Goal: Use online tool/utility: Utilize a website feature to perform a specific function

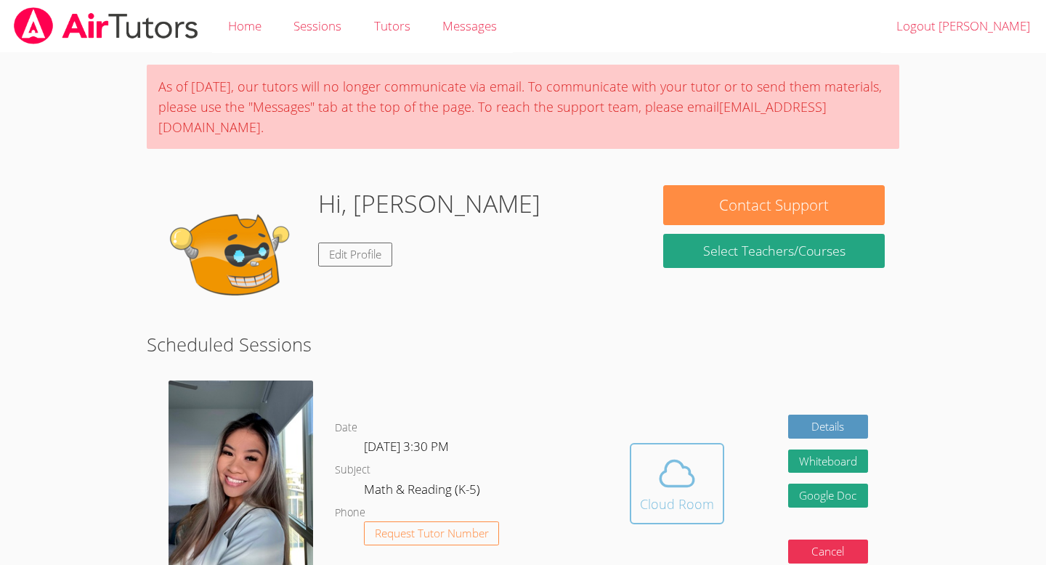
click at [674, 483] on button "Cloud Room" at bounding box center [677, 483] width 94 height 81
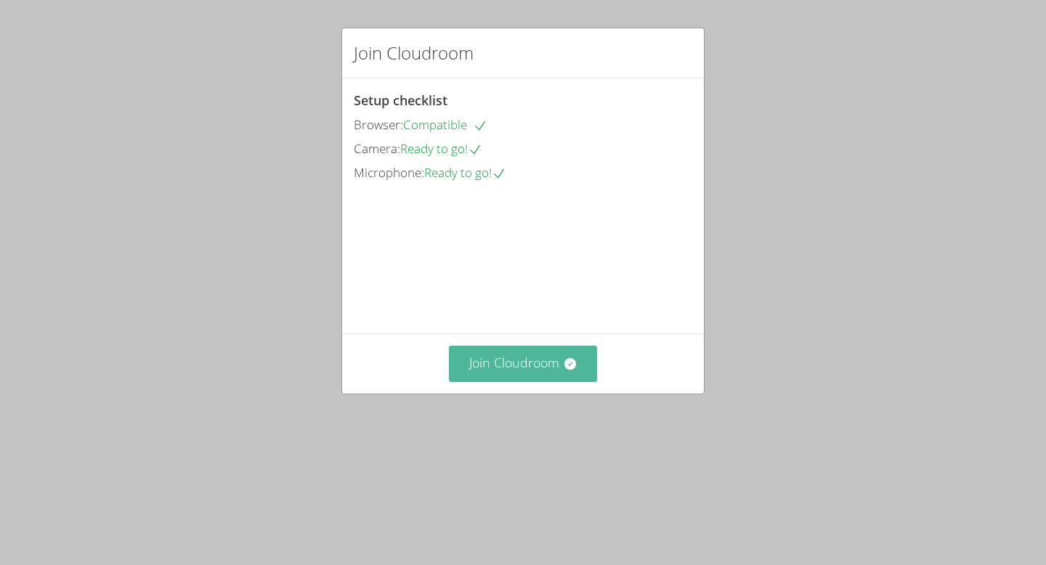
click at [490, 381] on button "Join Cloudroom" at bounding box center [523, 364] width 149 height 36
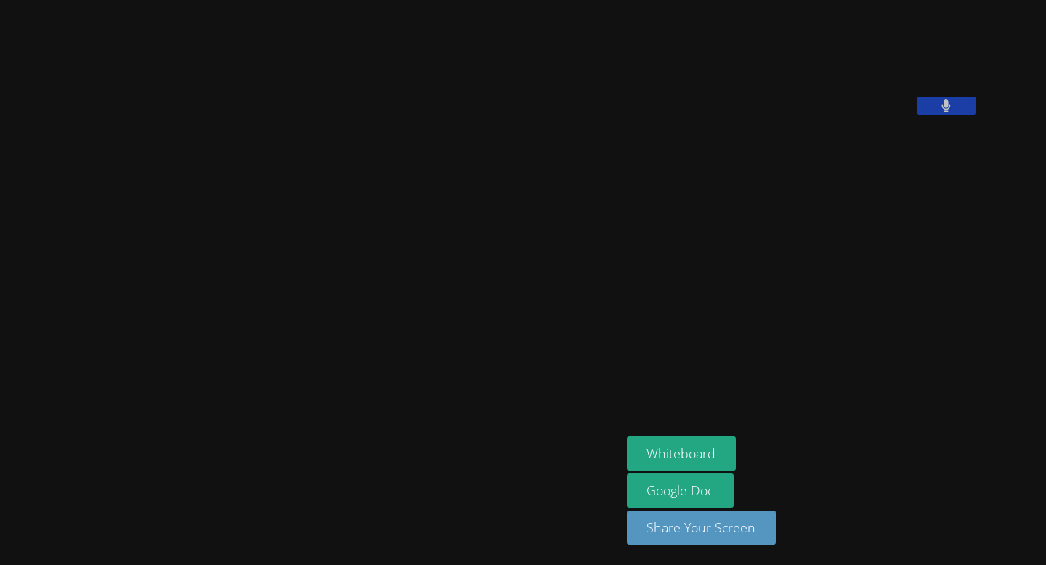
drag, startPoint x: 311, startPoint y: 188, endPoint x: 351, endPoint y: 195, distance: 40.5
click at [318, 188] on video at bounding box center [310, 253] width 218 height 343
click at [736, 442] on button "Whiteboard" at bounding box center [682, 453] width 110 height 34
